Goal: Complete application form

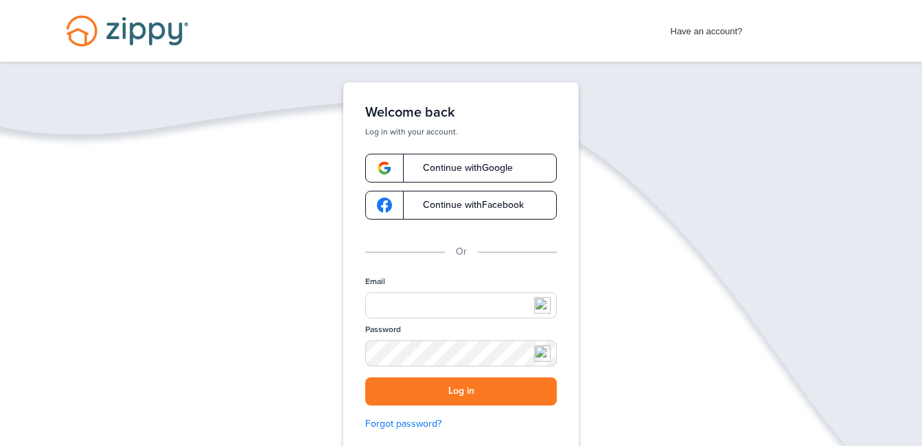
click at [493, 159] on link "Continue with Google" at bounding box center [461, 168] width 192 height 29
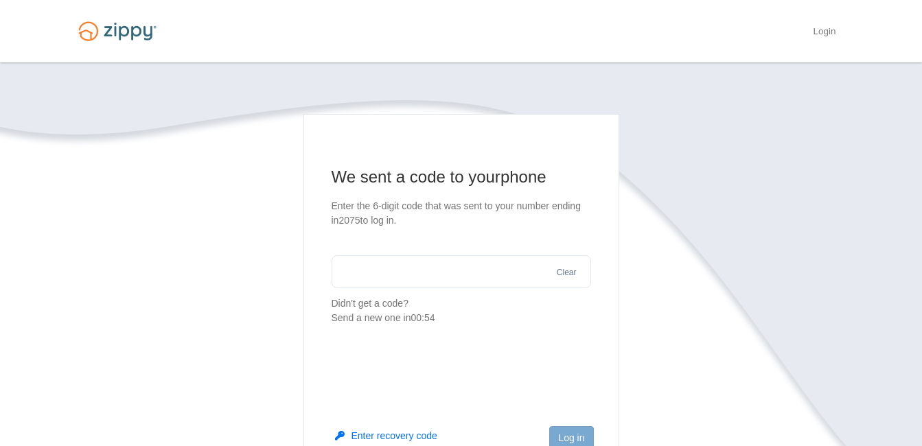
click at [427, 275] on input "text" at bounding box center [462, 271] width 260 height 33
type input "******"
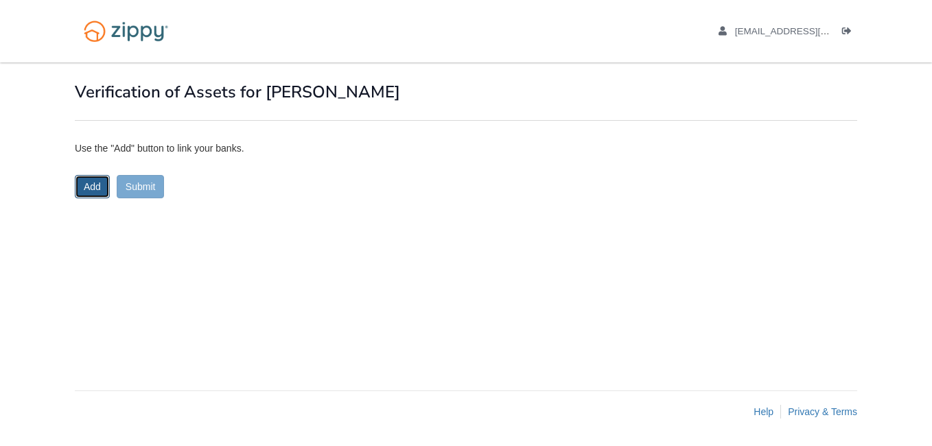
click at [84, 181] on button "Add" at bounding box center [92, 186] width 35 height 23
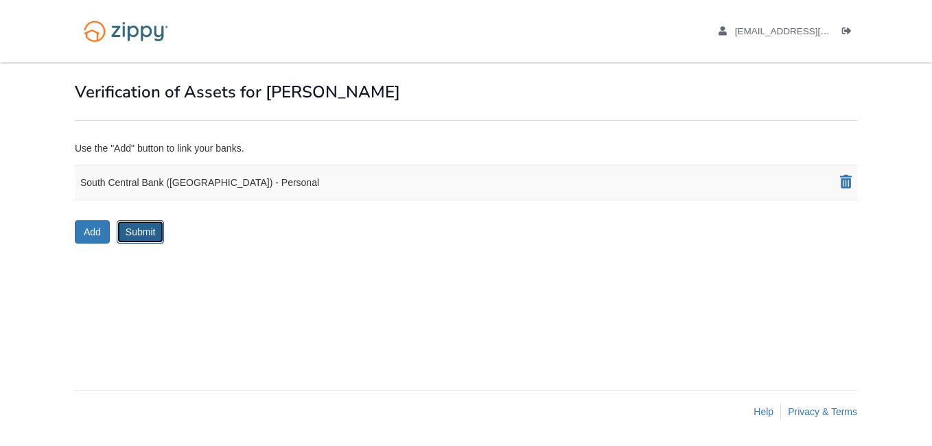
click at [130, 228] on button "Submit" at bounding box center [141, 231] width 48 height 23
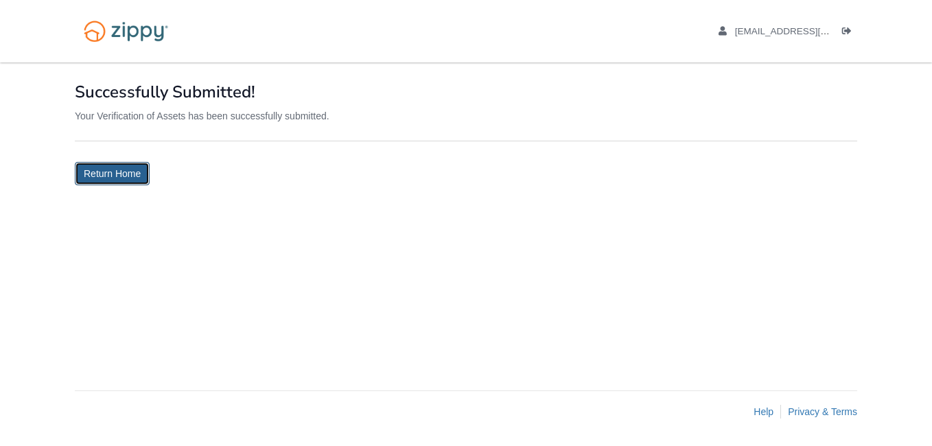
click at [130, 181] on link "Return Home" at bounding box center [112, 173] width 75 height 23
